Goal: Find specific page/section

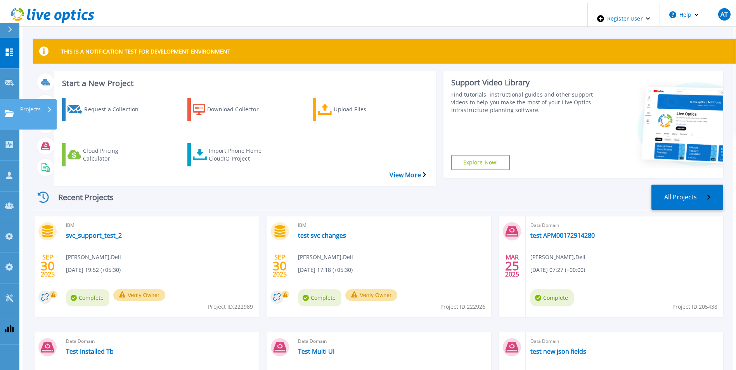
click at [3, 99] on link "Projects Projects" at bounding box center [9, 114] width 19 height 31
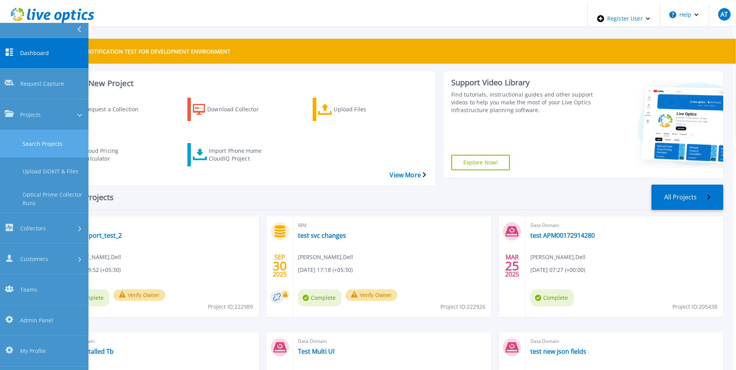
click at [17, 130] on link "Search Projects" at bounding box center [44, 144] width 88 height 28
click at [71, 130] on link "Search Projects" at bounding box center [44, 144] width 88 height 28
click at [52, 130] on link "Search Projects" at bounding box center [44, 144] width 88 height 28
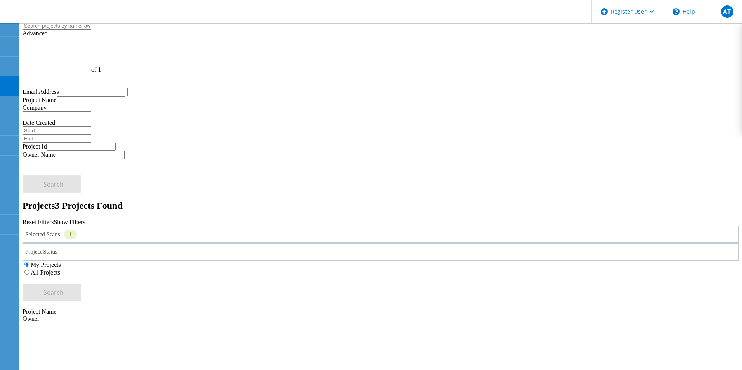
type input "1"
click at [60, 269] on label "All Projects" at bounding box center [45, 272] width 29 height 7
click at [29, 270] on input "All Projects" at bounding box center [26, 272] width 5 height 5
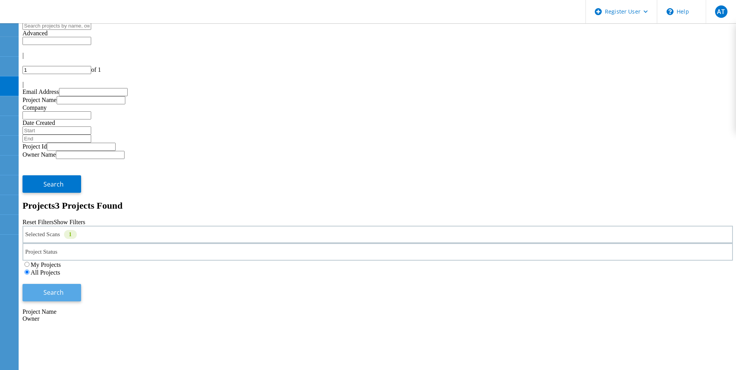
click at [64, 288] on span "Search" at bounding box center [53, 292] width 20 height 9
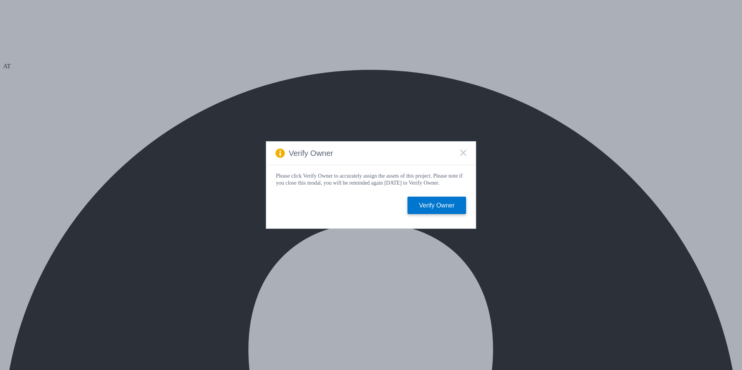
select select "USD"
